Goal: Task Accomplishment & Management: Manage account settings

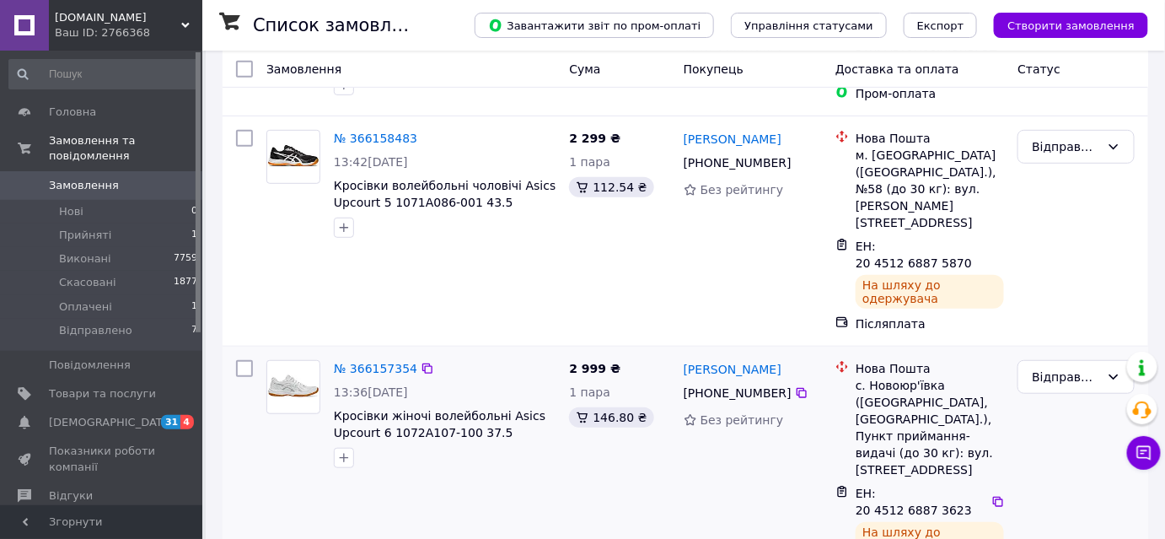
scroll to position [306, 0]
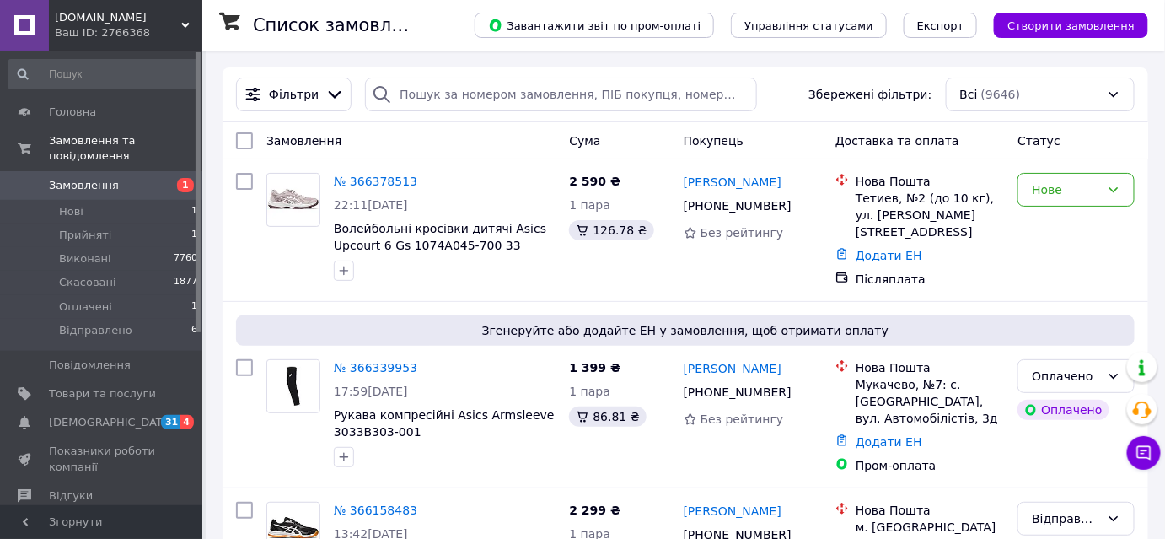
click at [388, 180] on link "№ 366378513" at bounding box center [375, 180] width 83 height 13
click at [1112, 191] on icon at bounding box center [1113, 189] width 13 height 13
click at [1067, 228] on li "Прийнято" at bounding box center [1076, 225] width 115 height 30
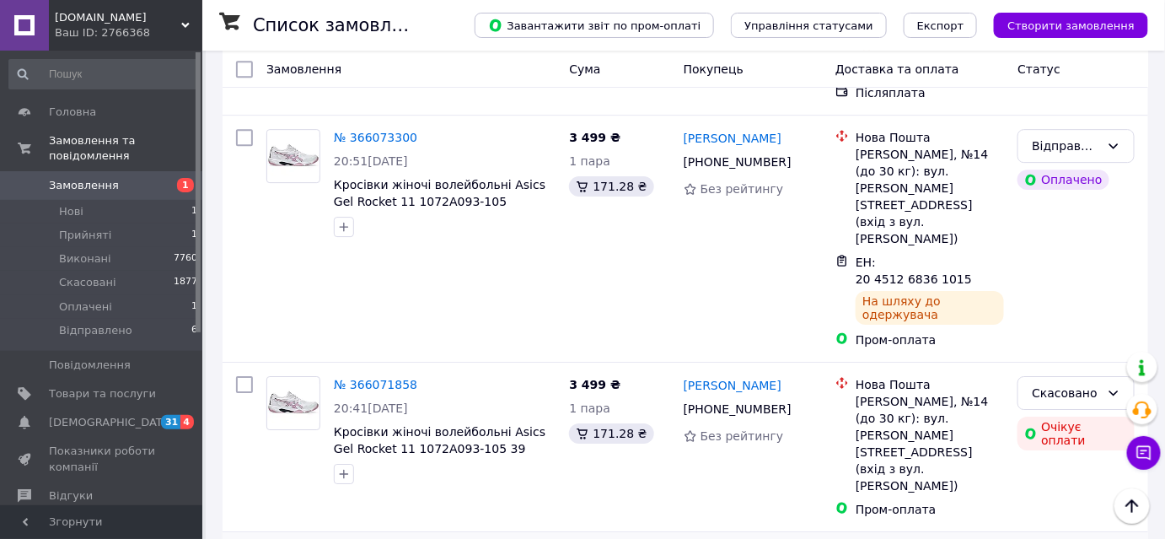
scroll to position [1686, 0]
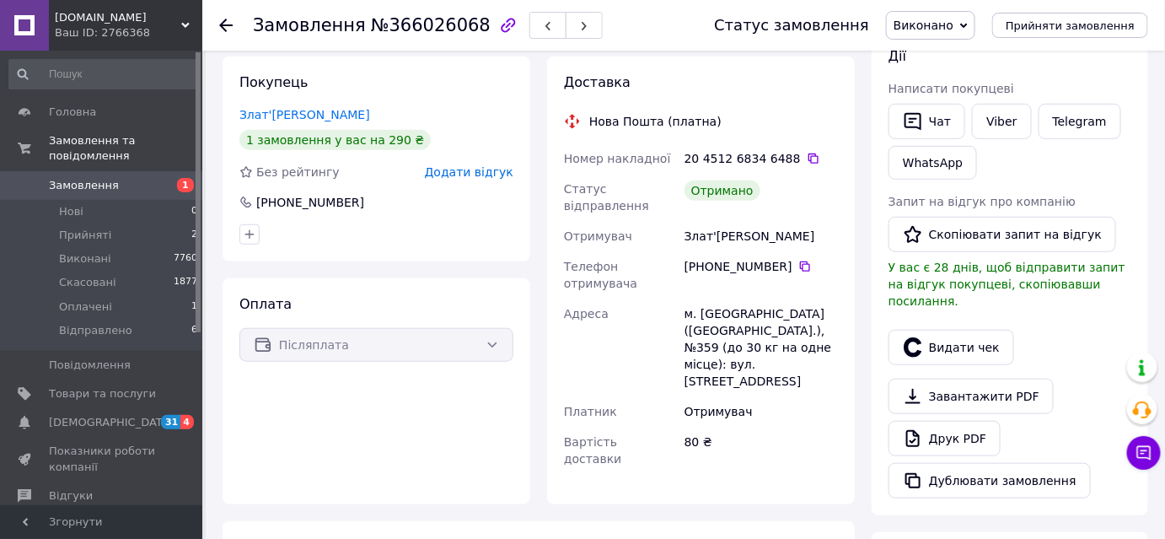
scroll to position [243, 0]
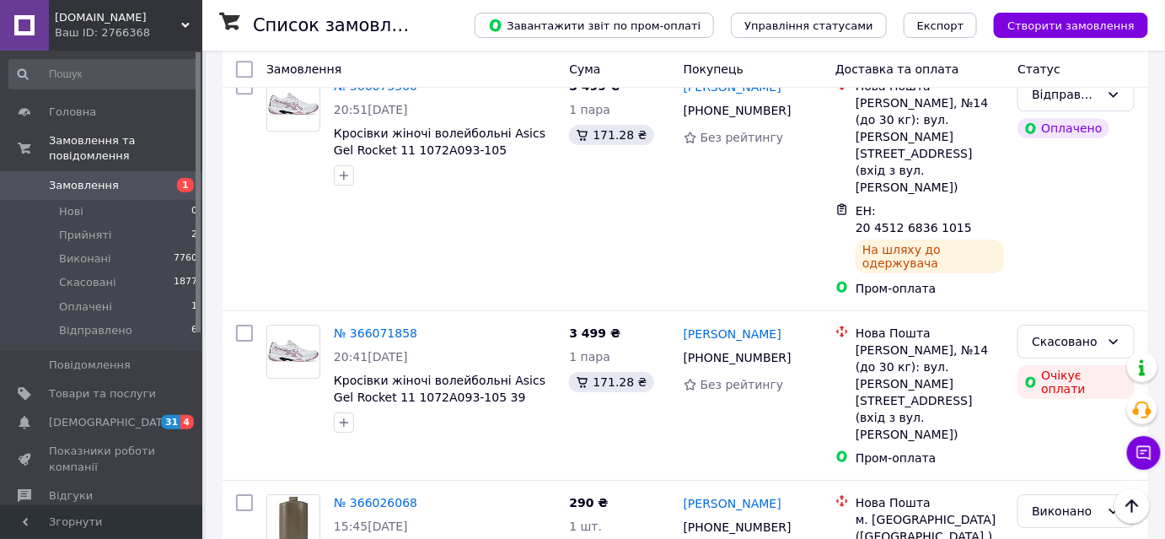
scroll to position [1762, 0]
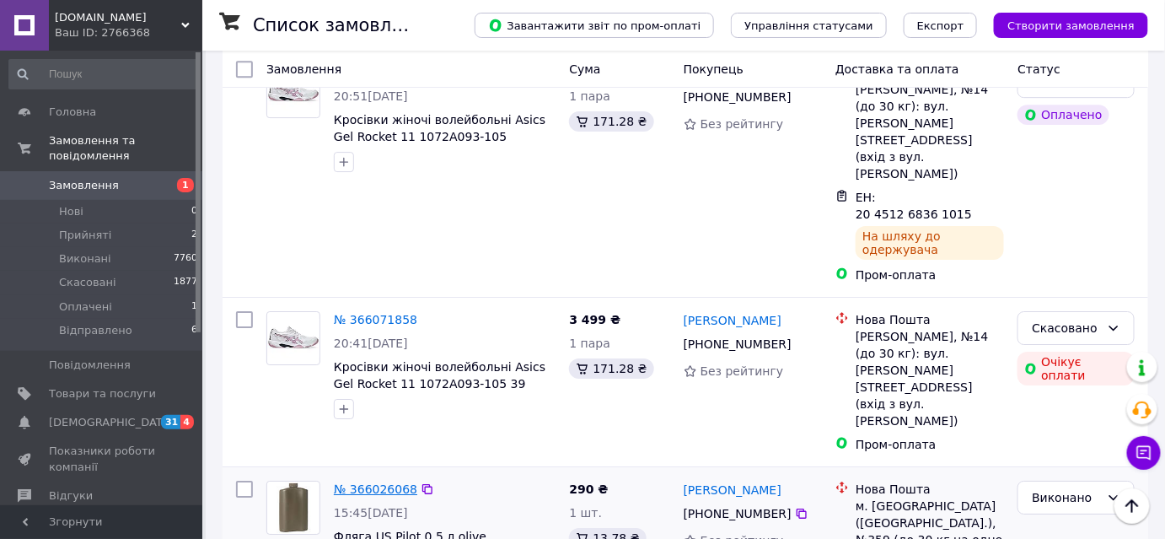
click at [376, 482] on link "№ 366026068" at bounding box center [375, 488] width 83 height 13
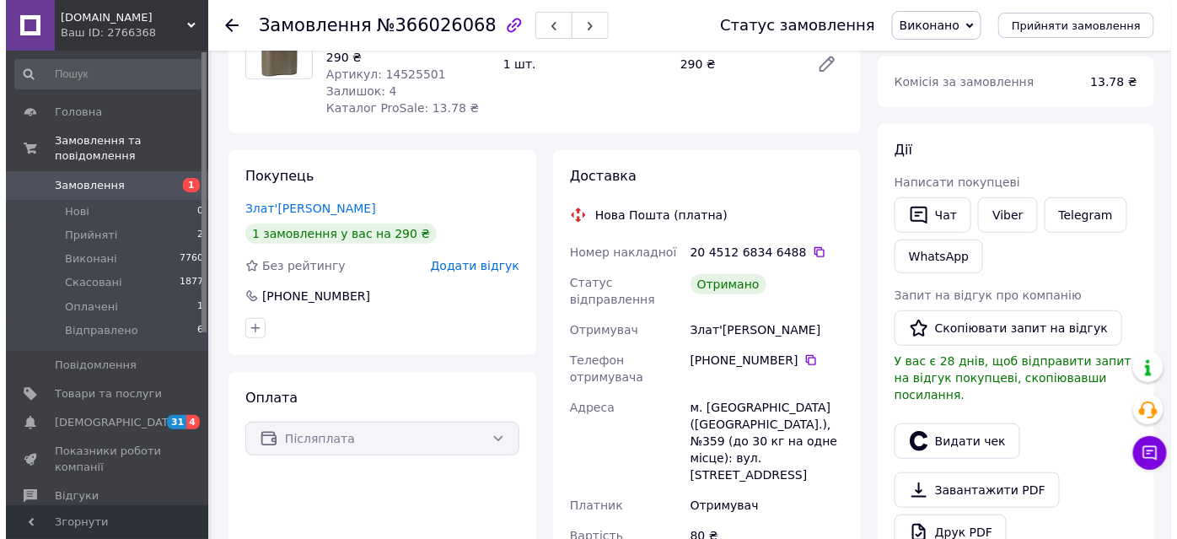
scroll to position [166, 0]
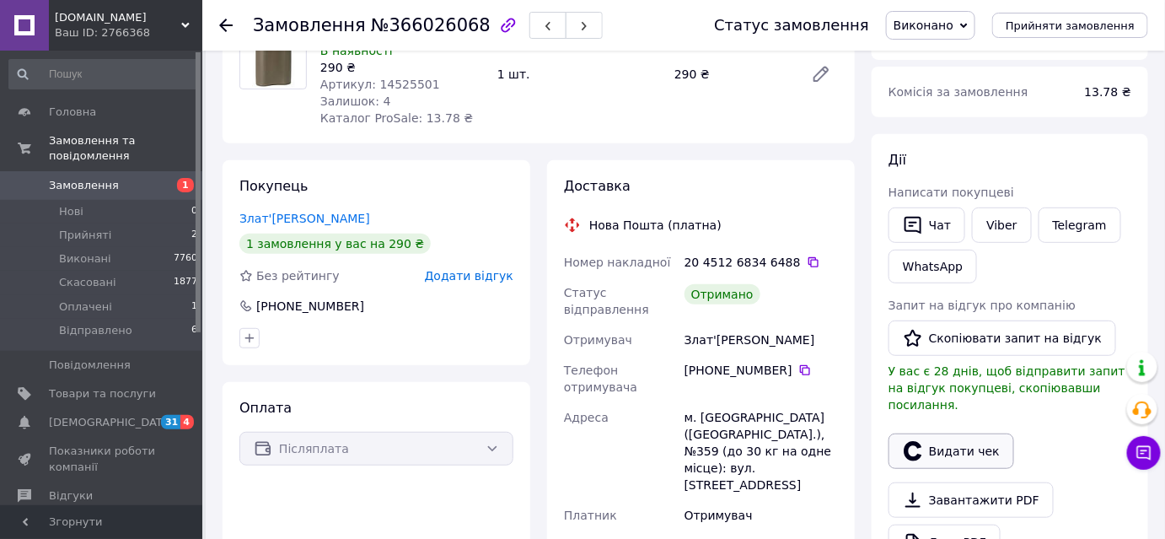
click at [974, 433] on button "Видати чек" at bounding box center [952, 450] width 126 height 35
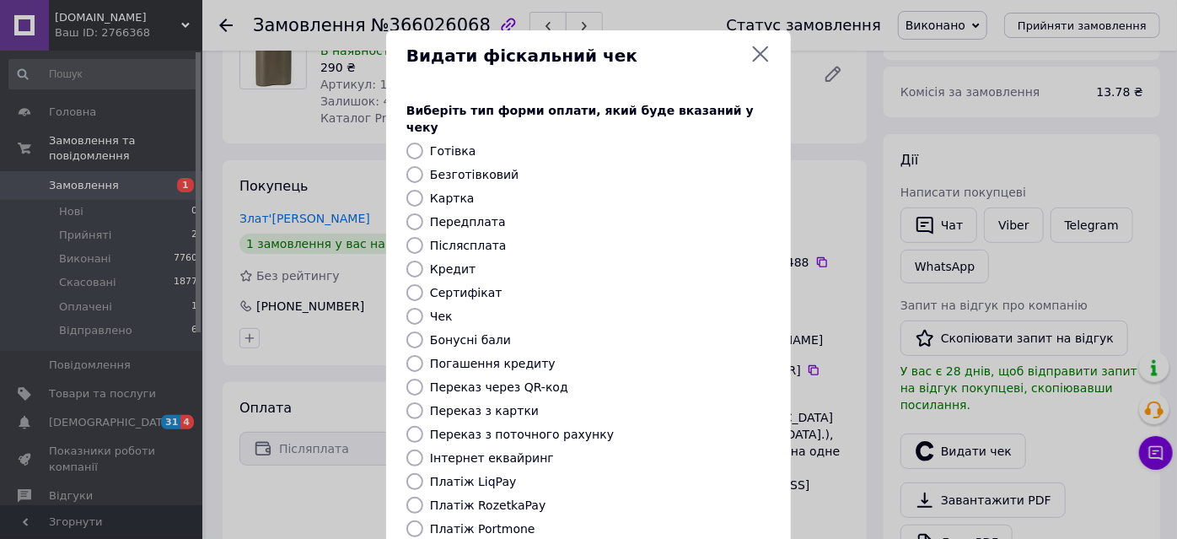
click at [408, 237] on input "Післясплата" at bounding box center [414, 245] width 17 height 17
radio input "true"
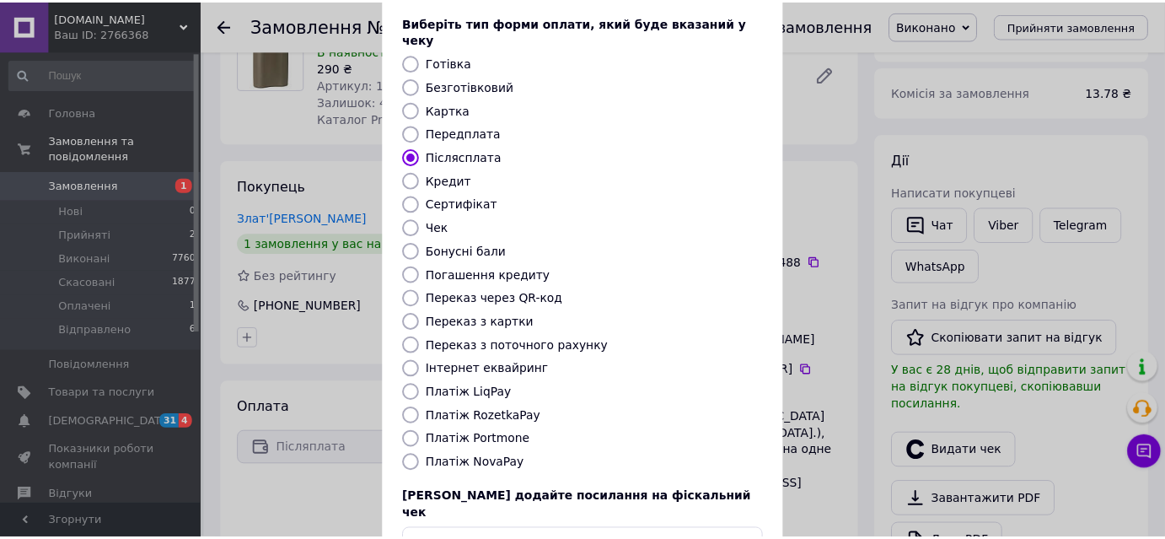
scroll to position [185, 0]
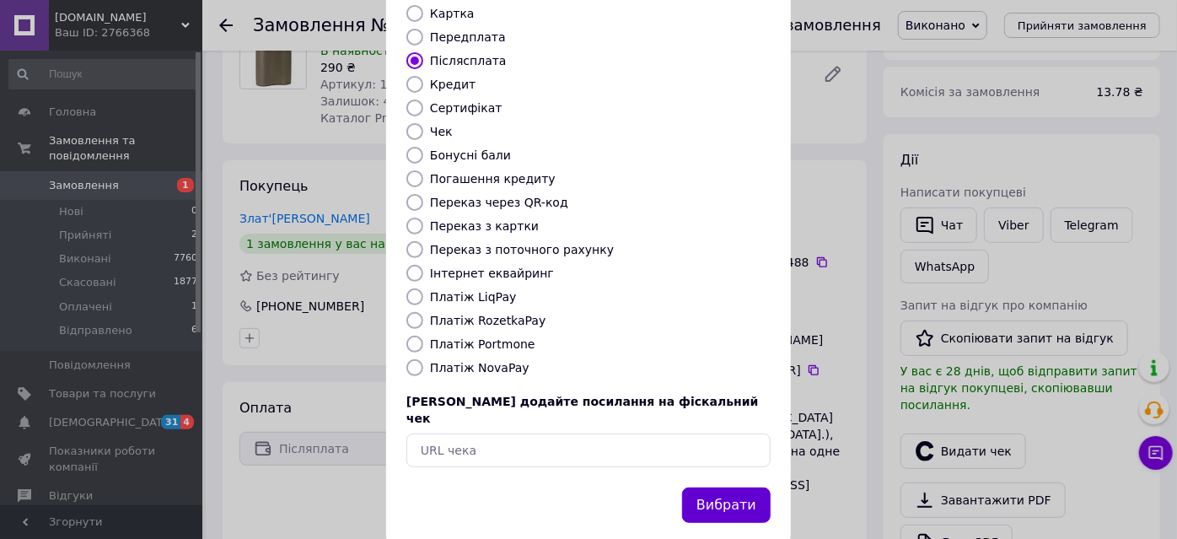
click at [733, 487] on button "Вибрати" at bounding box center [726, 505] width 89 height 36
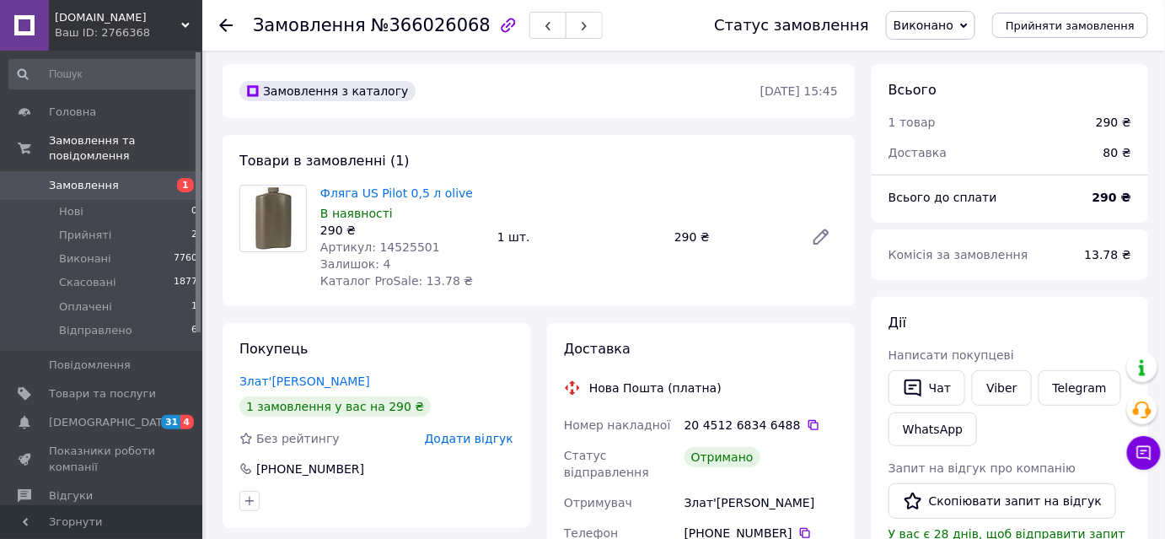
scroll to position [0, 0]
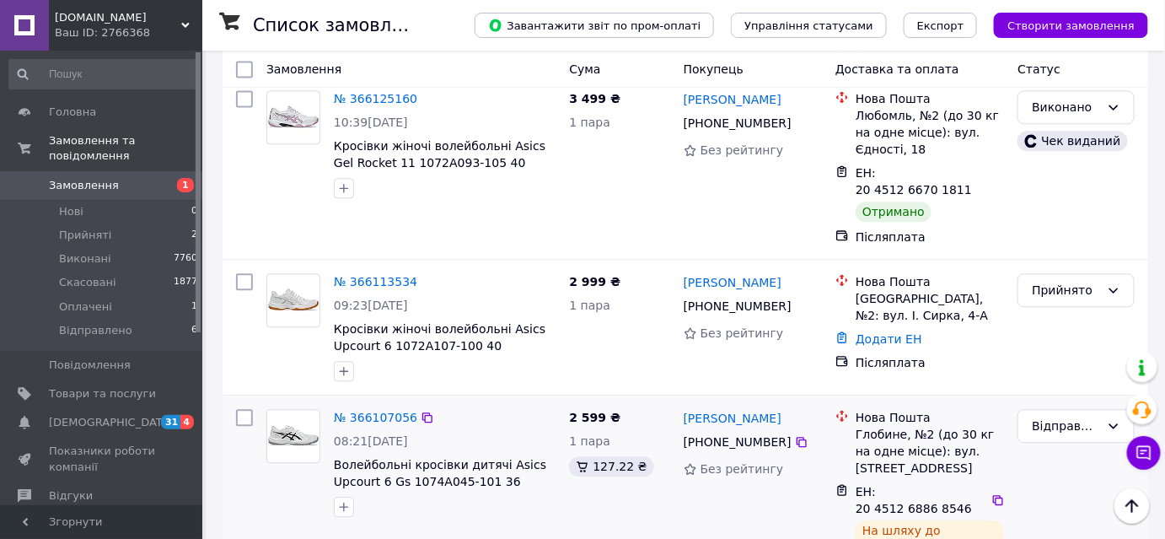
scroll to position [1149, 0]
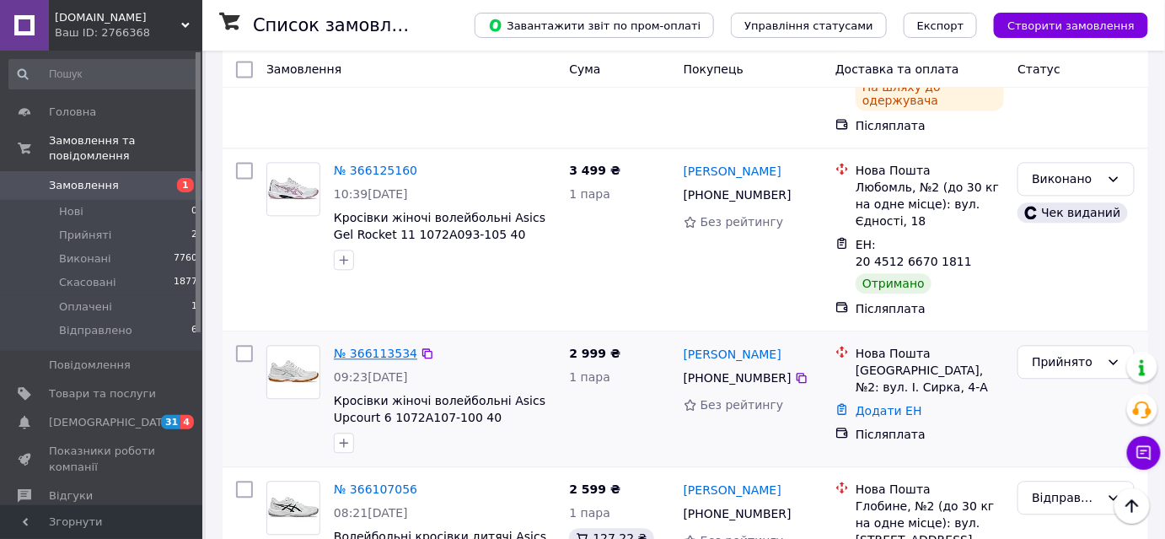
click at [382, 346] on link "№ 366113534" at bounding box center [375, 352] width 83 height 13
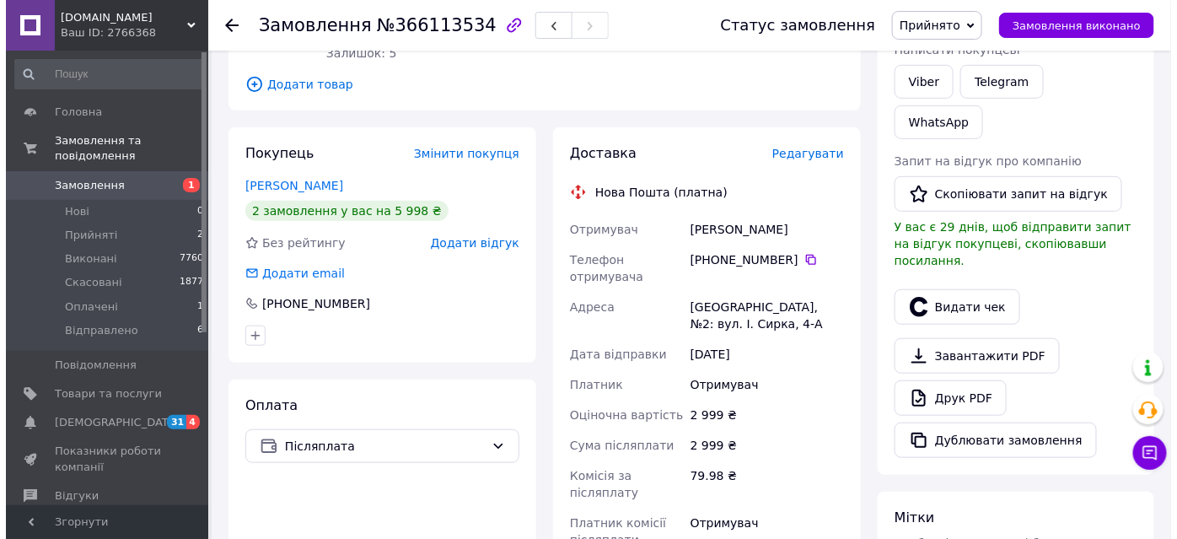
scroll to position [306, 0]
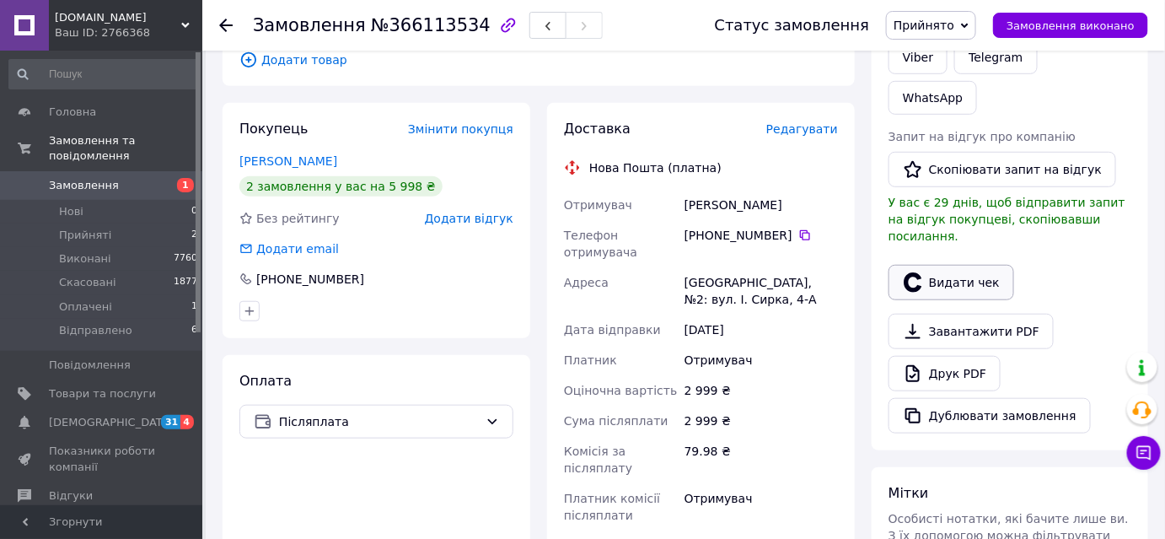
click at [961, 265] on button "Видати чек" at bounding box center [952, 282] width 126 height 35
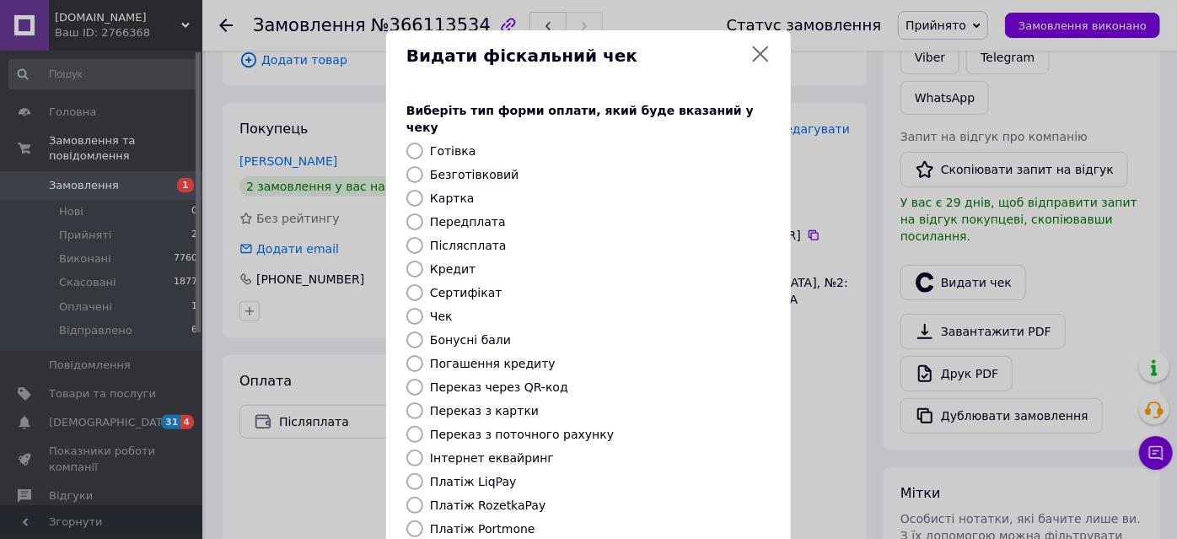
click at [414, 237] on input "Післясплата" at bounding box center [414, 245] width 17 height 17
radio input "true"
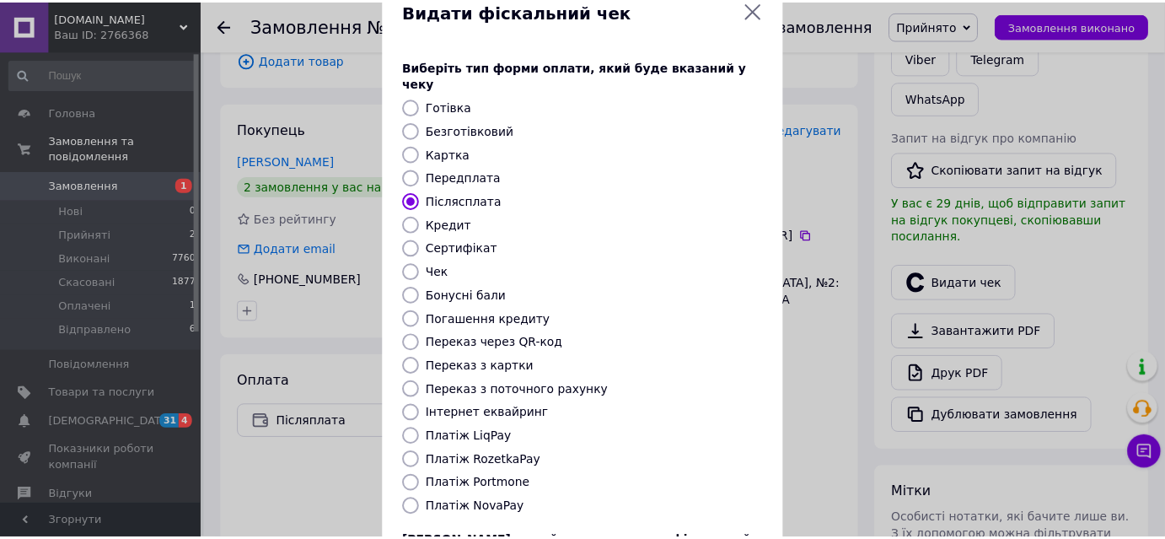
scroll to position [185, 0]
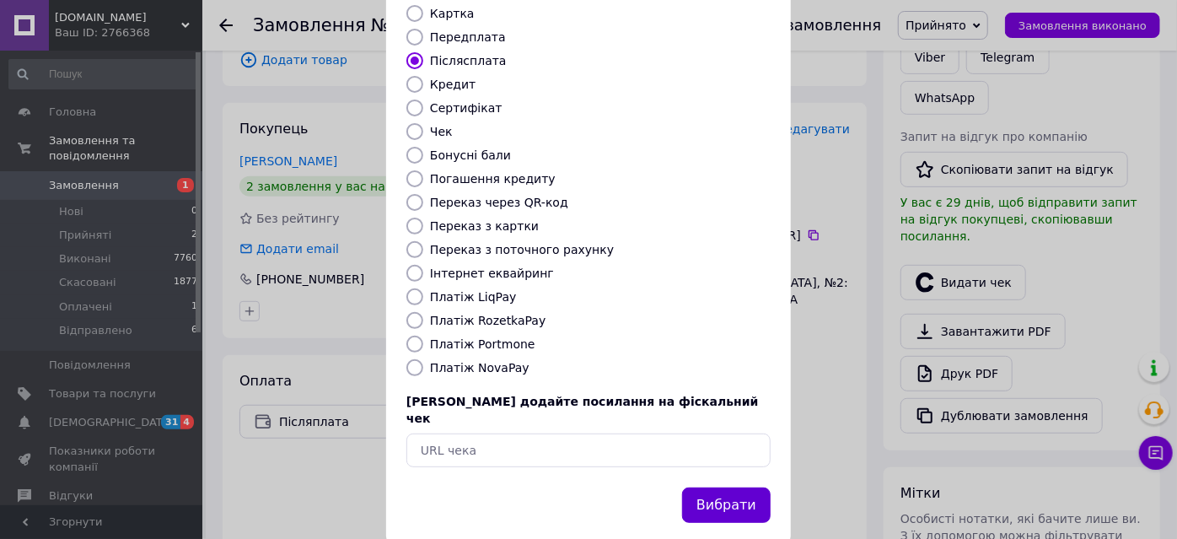
click at [740, 487] on button "Вибрати" at bounding box center [726, 505] width 89 height 36
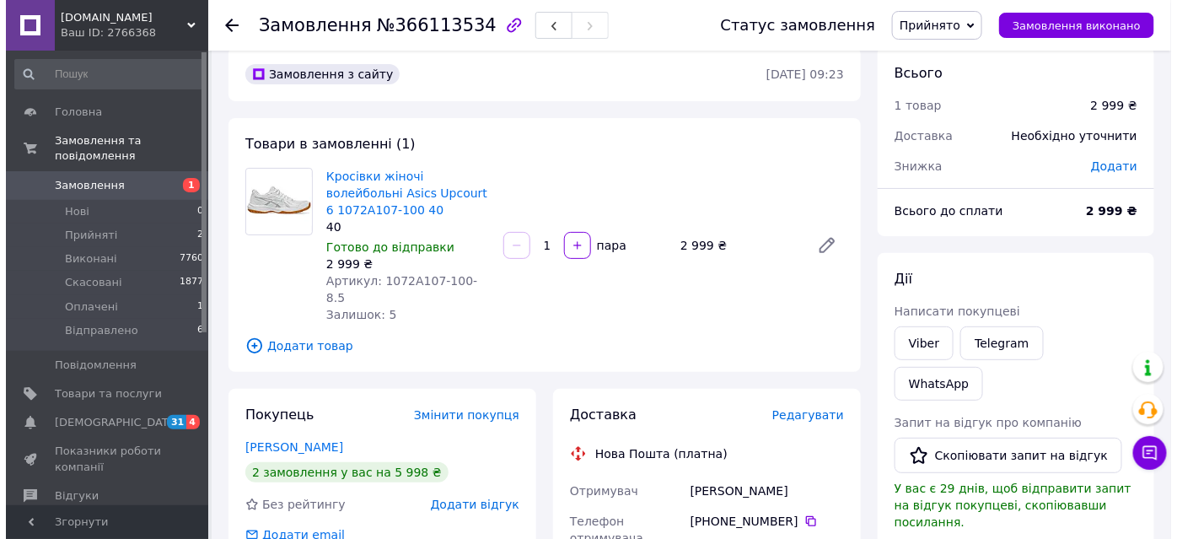
scroll to position [0, 0]
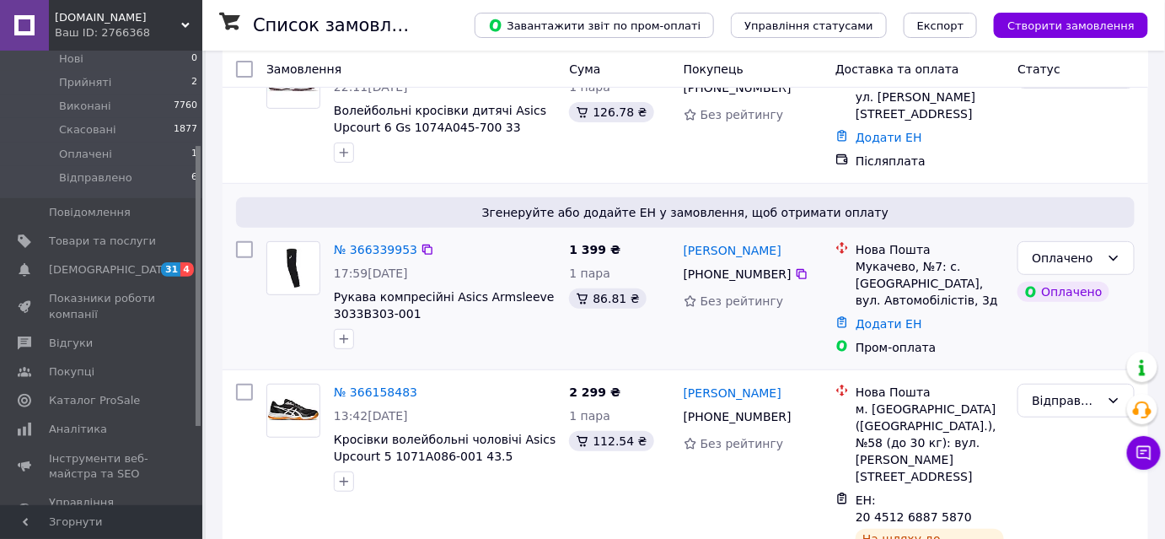
scroll to position [153, 0]
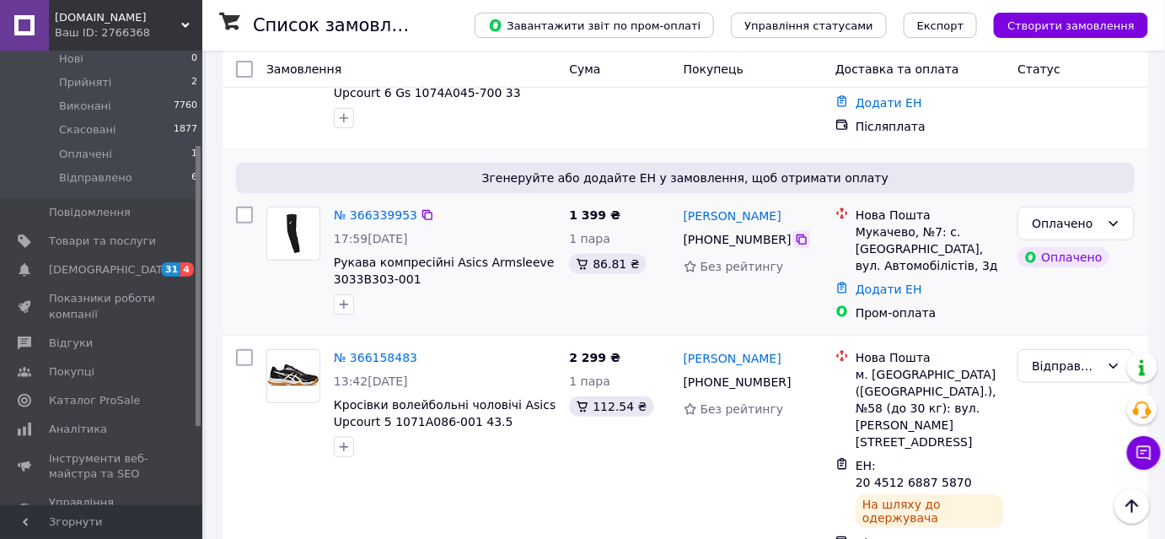
click at [795, 234] on icon at bounding box center [801, 239] width 13 height 13
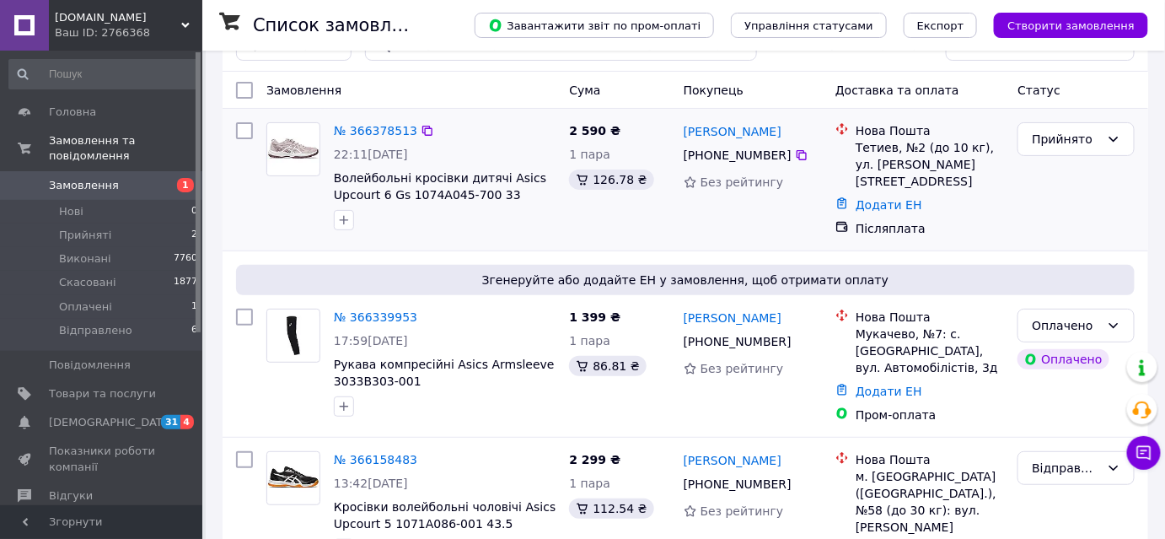
scroll to position [76, 0]
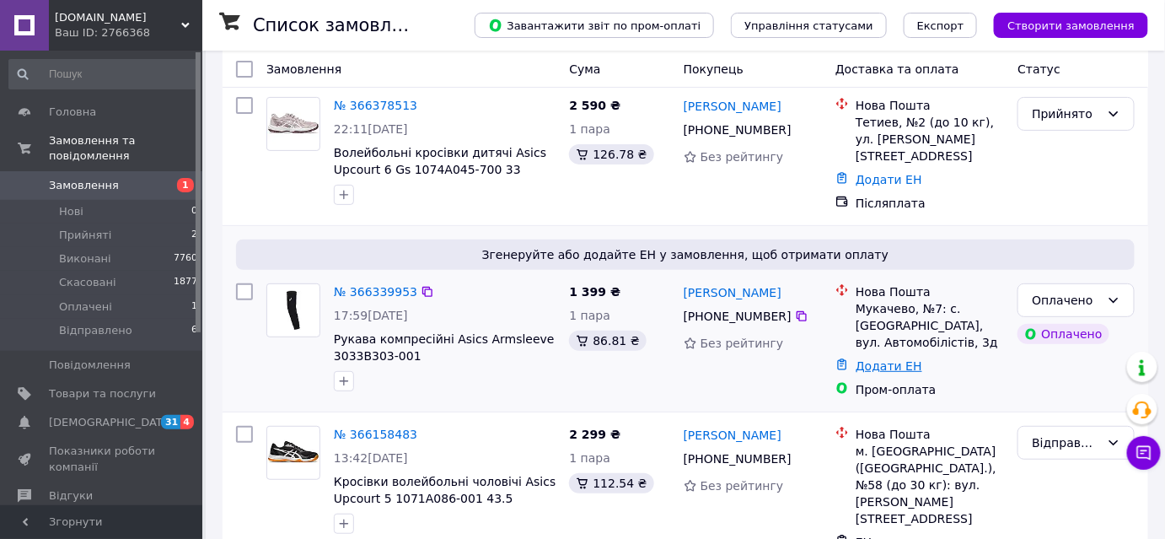
click at [907, 359] on link "Додати ЕН" at bounding box center [889, 365] width 67 height 13
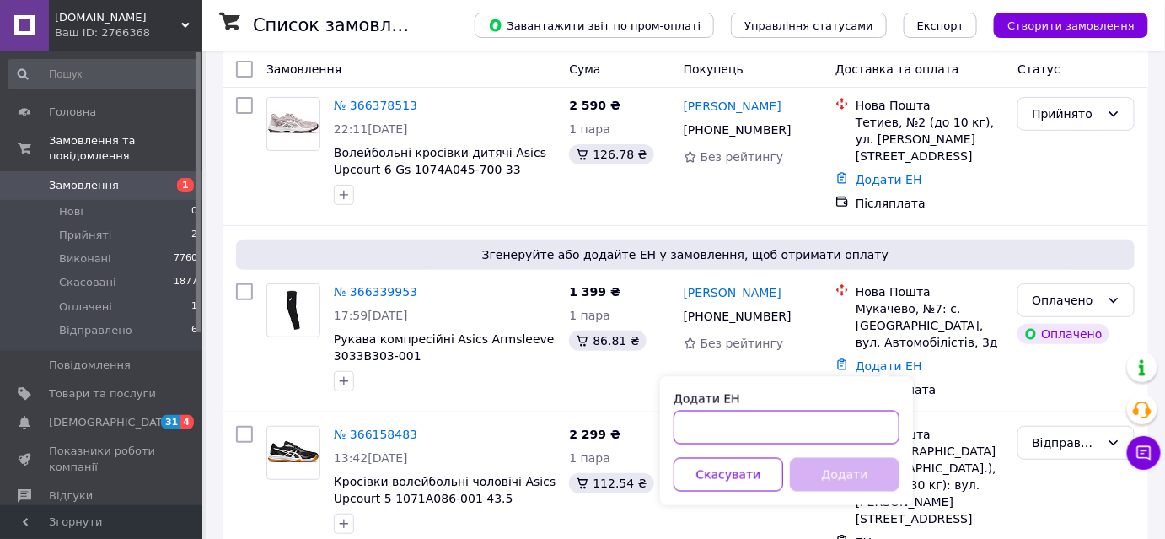
click at [736, 432] on input "Додати ЕН" at bounding box center [787, 428] width 226 height 34
paste input "20451269306117"
type input "20451269306117"
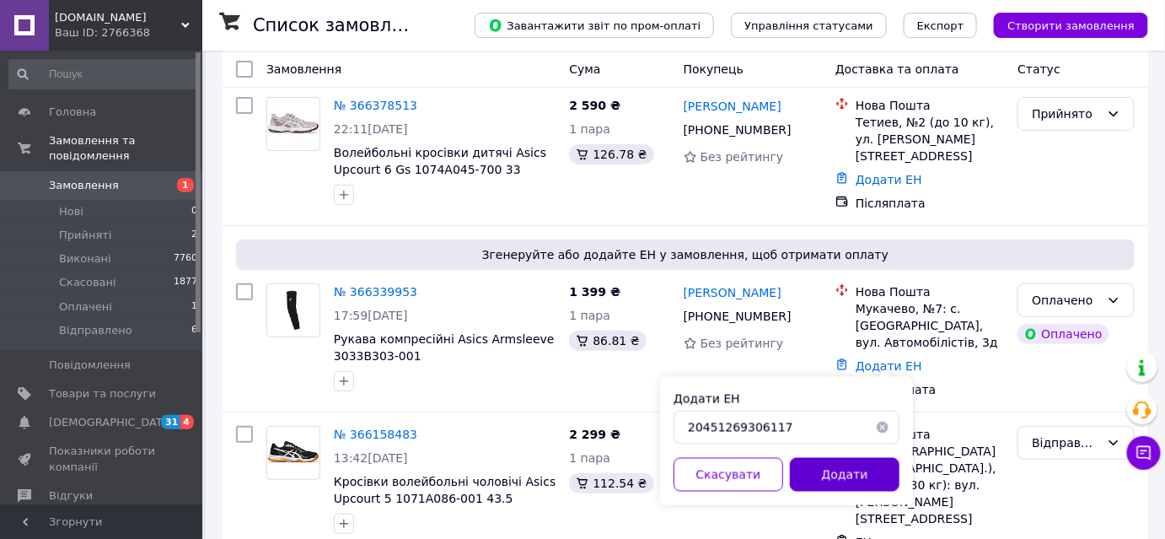
click at [861, 469] on button "Додати" at bounding box center [845, 475] width 110 height 34
